Goal: Task Accomplishment & Management: Manage account settings

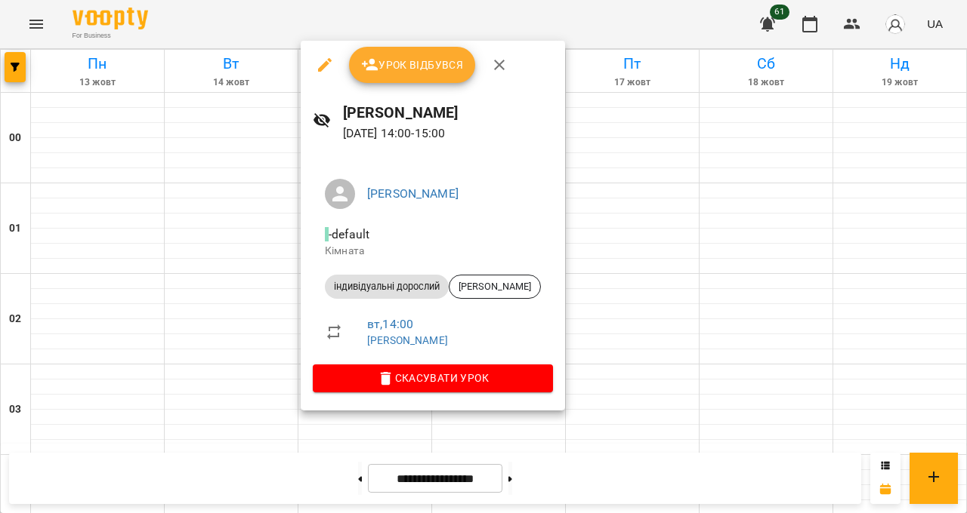
click at [483, 513] on div at bounding box center [483, 256] width 967 height 513
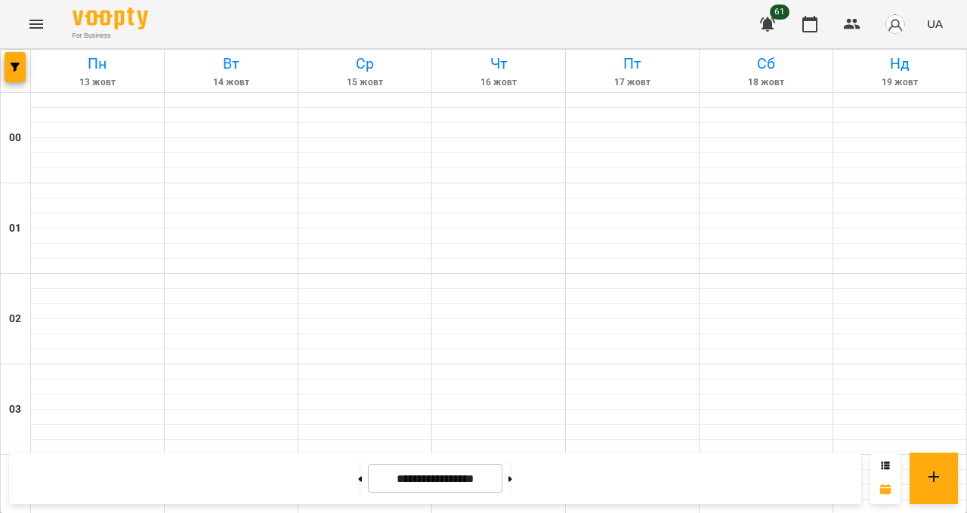
scroll to position [1400, 0]
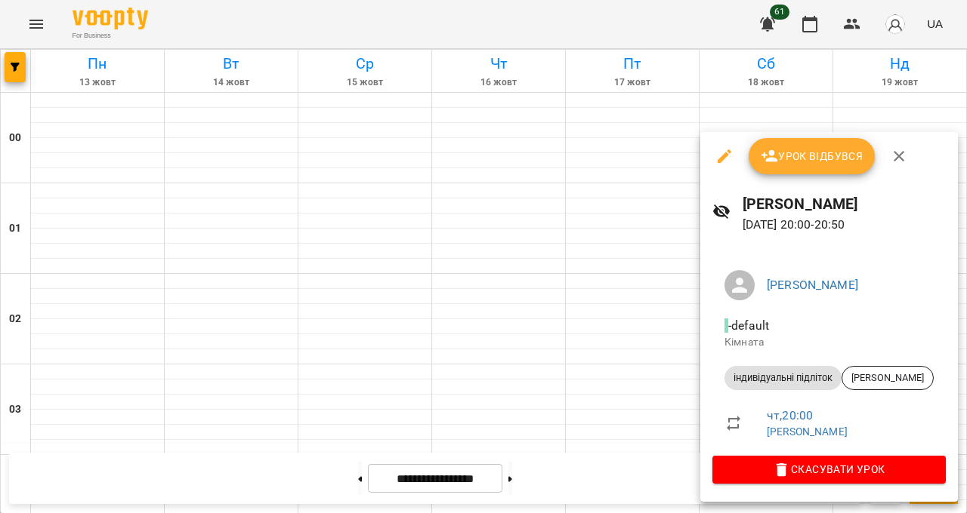
click at [936, 513] on div at bounding box center [483, 256] width 967 height 513
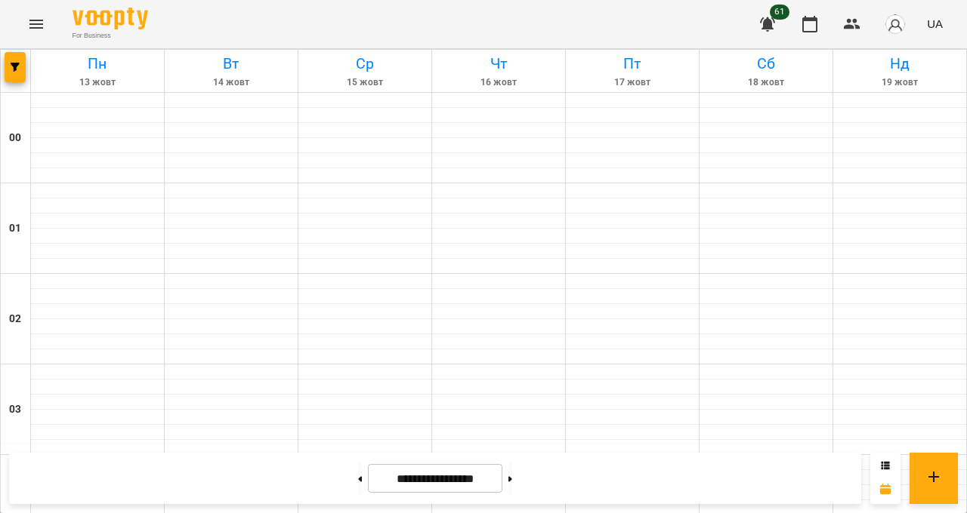
scroll to position [1199, 0]
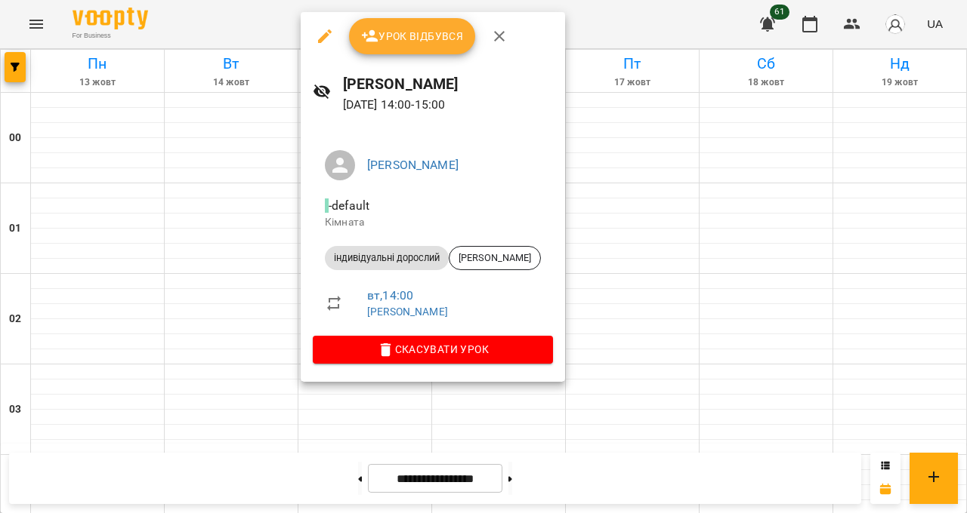
click at [516, 462] on div at bounding box center [483, 256] width 967 height 513
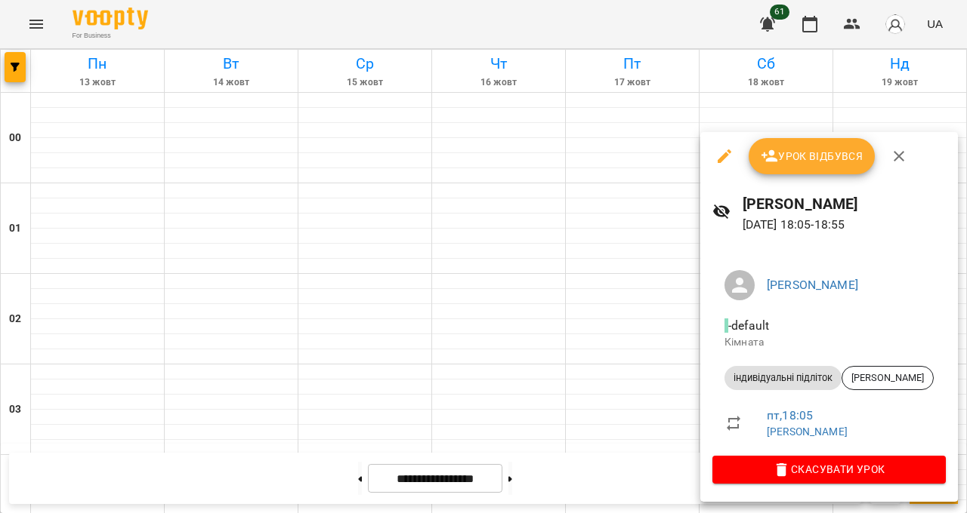
click at [966, 513] on div at bounding box center [483, 256] width 967 height 513
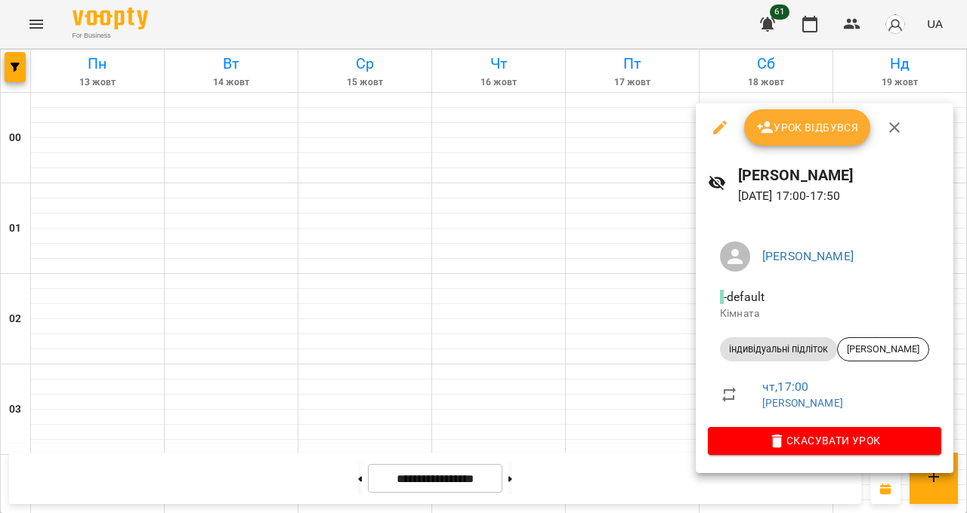
click at [966, 461] on div at bounding box center [483, 256] width 967 height 513
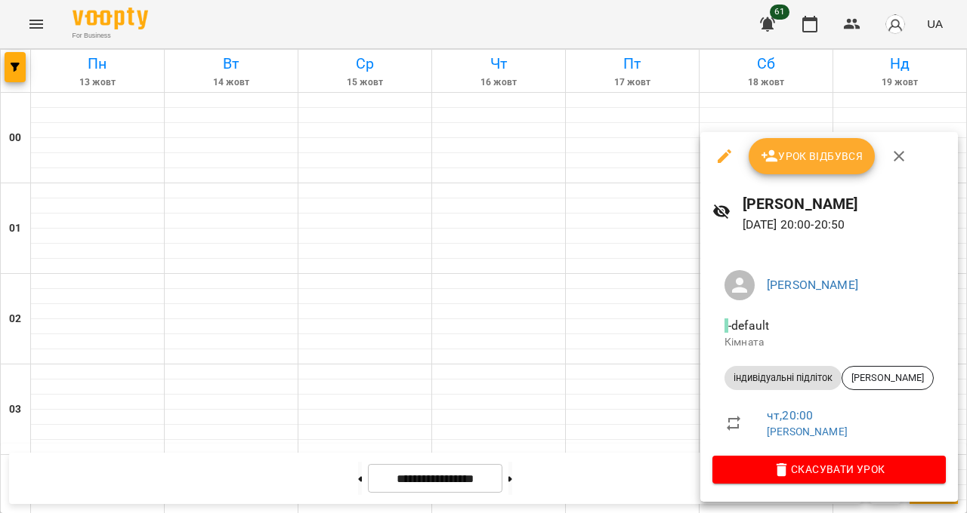
click at [966, 513] on div at bounding box center [483, 256] width 967 height 513
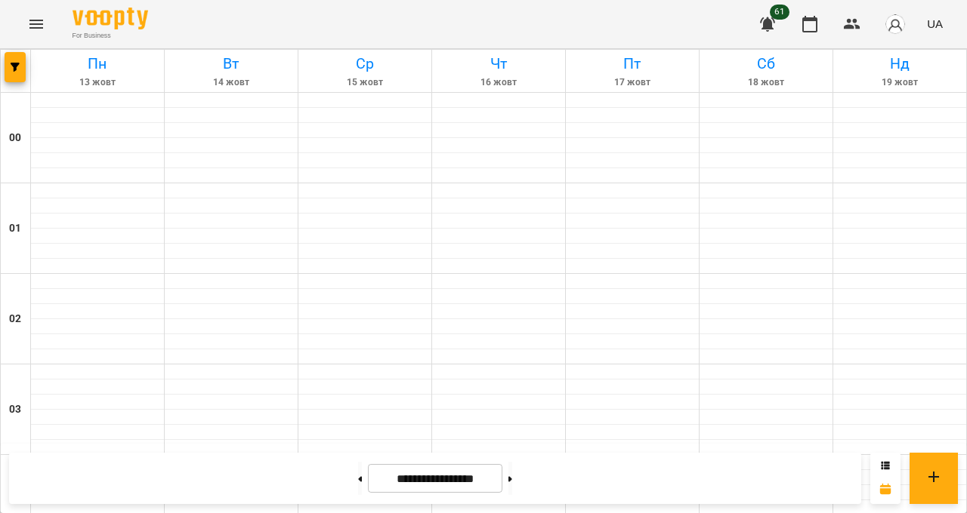
scroll to position [997, 0]
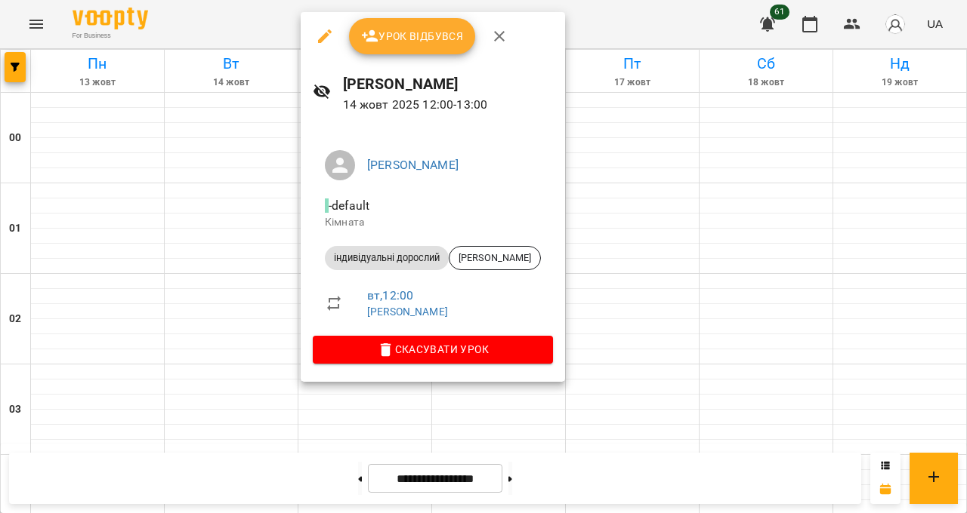
click at [455, 464] on div at bounding box center [483, 256] width 967 height 513
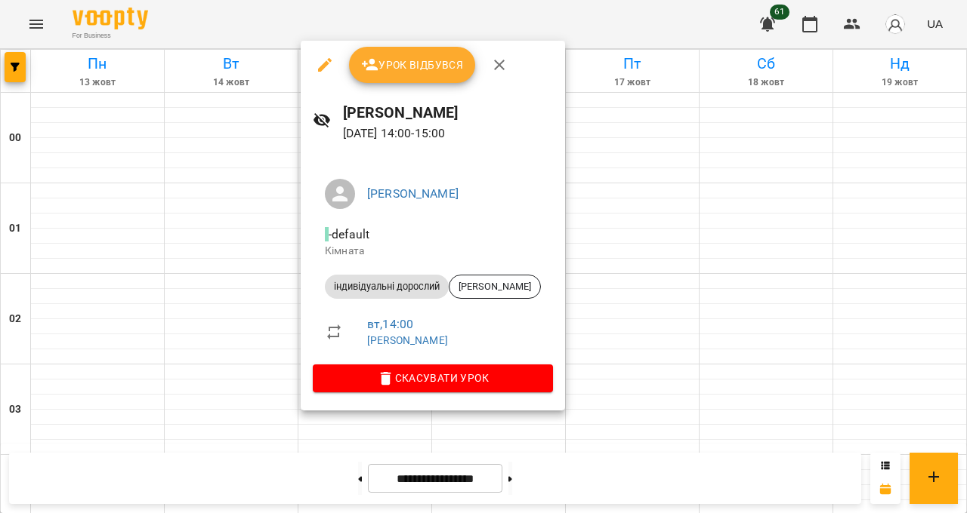
click at [403, 47] on button "Урок відбувся" at bounding box center [412, 65] width 127 height 36
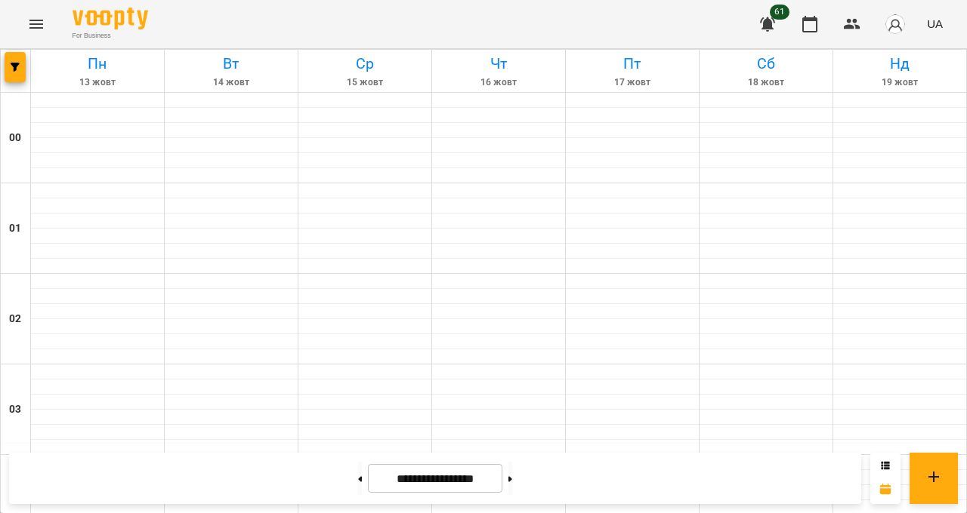
scroll to position [1400, 0]
click at [362, 495] on button at bounding box center [360, 478] width 4 height 33
type input "**********"
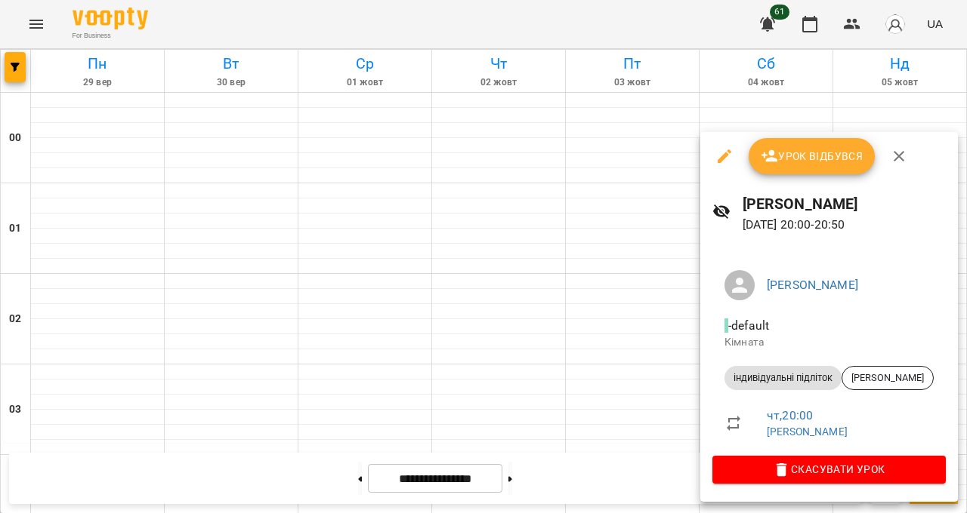
click at [966, 513] on div at bounding box center [483, 256] width 967 height 513
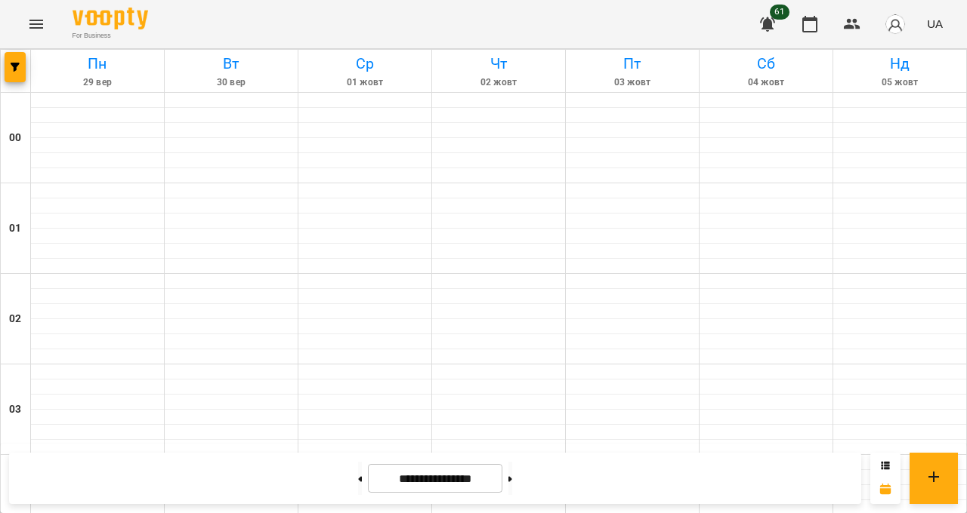
scroll to position [1199, 0]
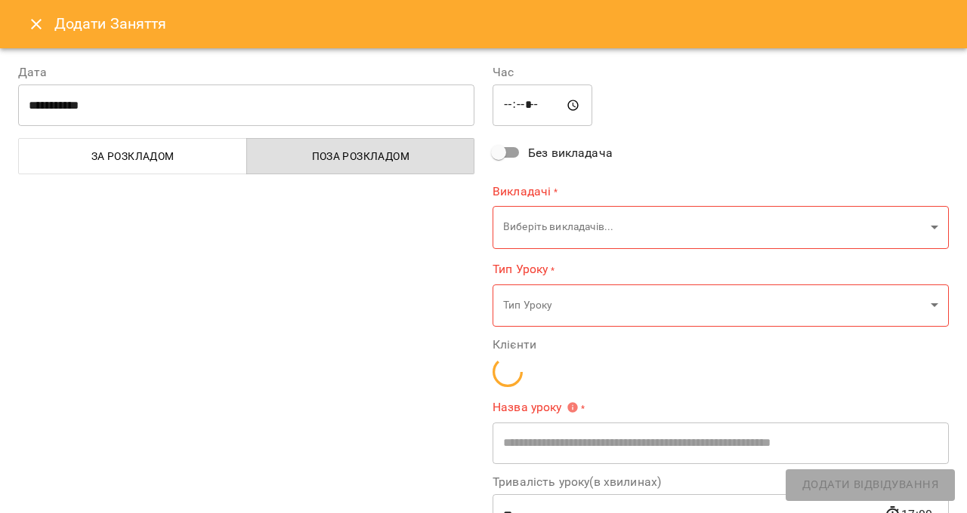
type input "**********"
